Goal: Task Accomplishment & Management: Use online tool/utility

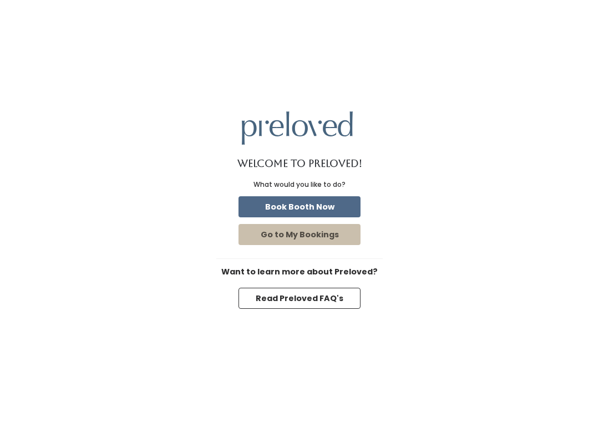
click at [322, 210] on button "Book Booth Now" at bounding box center [299, 206] width 122 height 21
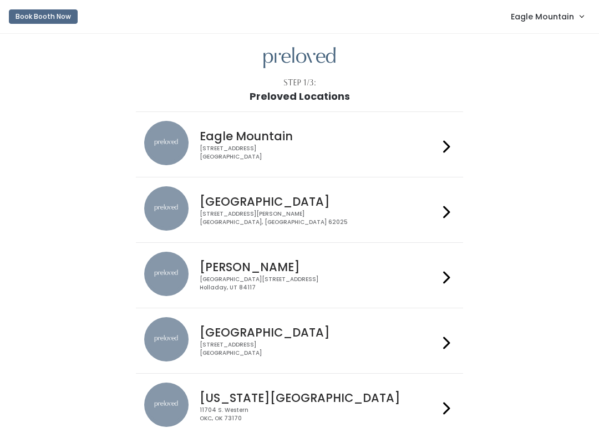
click at [564, 16] on span "Eagle Mountain" at bounding box center [542, 17] width 63 height 12
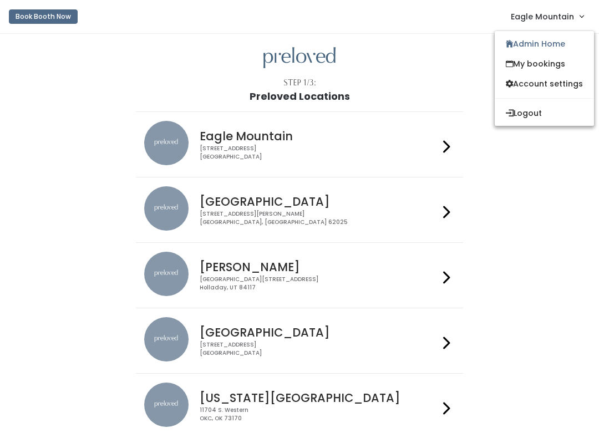
click at [563, 67] on link "My bookings" at bounding box center [544, 64] width 99 height 20
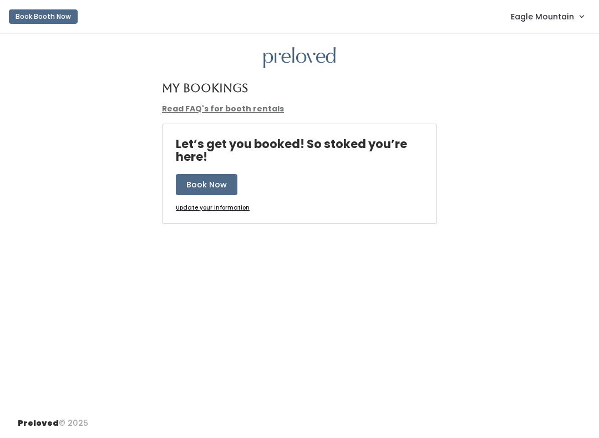
click at [574, 22] on link "Eagle Mountain" at bounding box center [547, 16] width 95 height 24
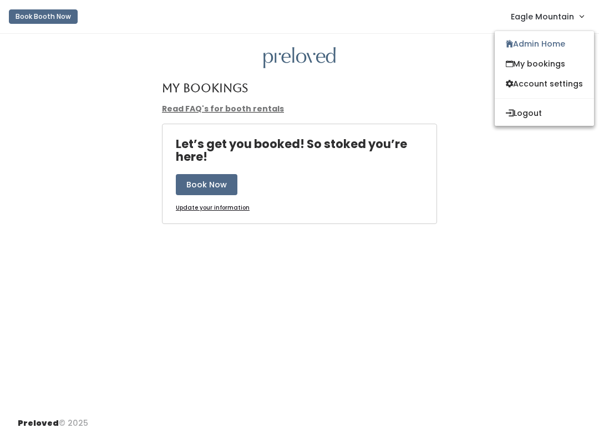
click at [555, 40] on link "Admin Home" at bounding box center [544, 44] width 99 height 20
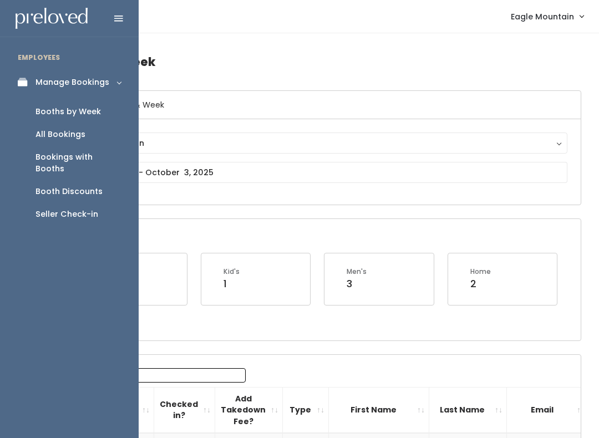
click at [99, 137] on link "All Bookings" at bounding box center [69, 134] width 139 height 23
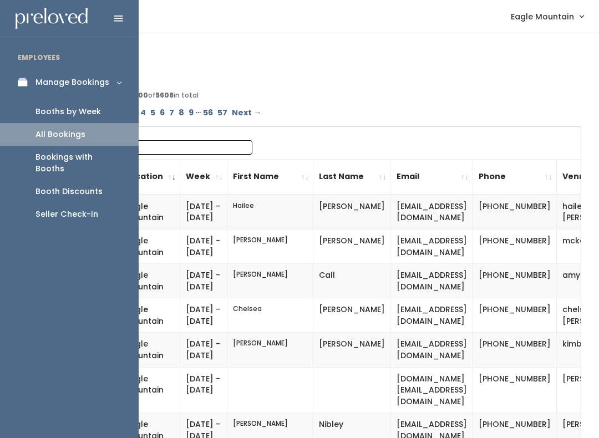
click at [71, 186] on div "Booth Discounts" at bounding box center [68, 192] width 67 height 12
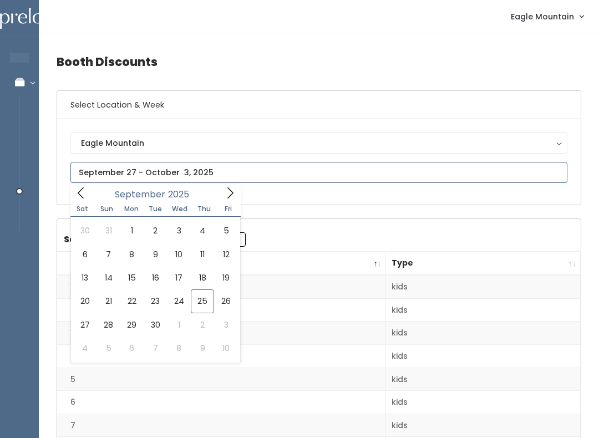
click at [140, 175] on input "text" at bounding box center [318, 172] width 497 height 21
type input "September 20 to September 26"
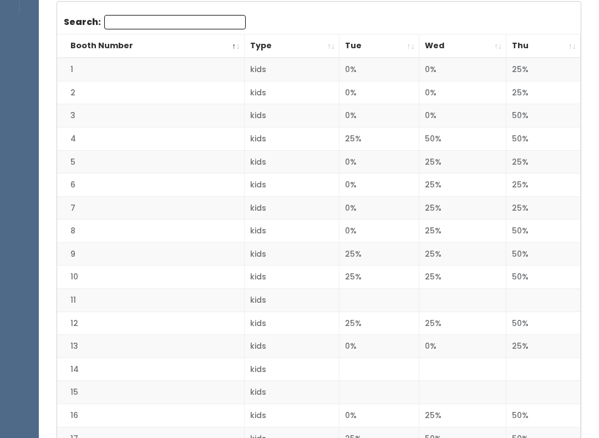
scroll to position [218, 0]
click at [568, 49] on th "Thu" at bounding box center [543, 46] width 74 height 24
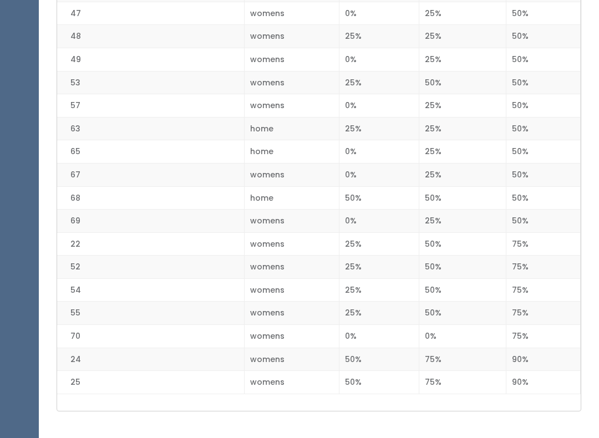
scroll to position [1512, 0]
